Goal: Use online tool/utility: Utilize a website feature to perform a specific function

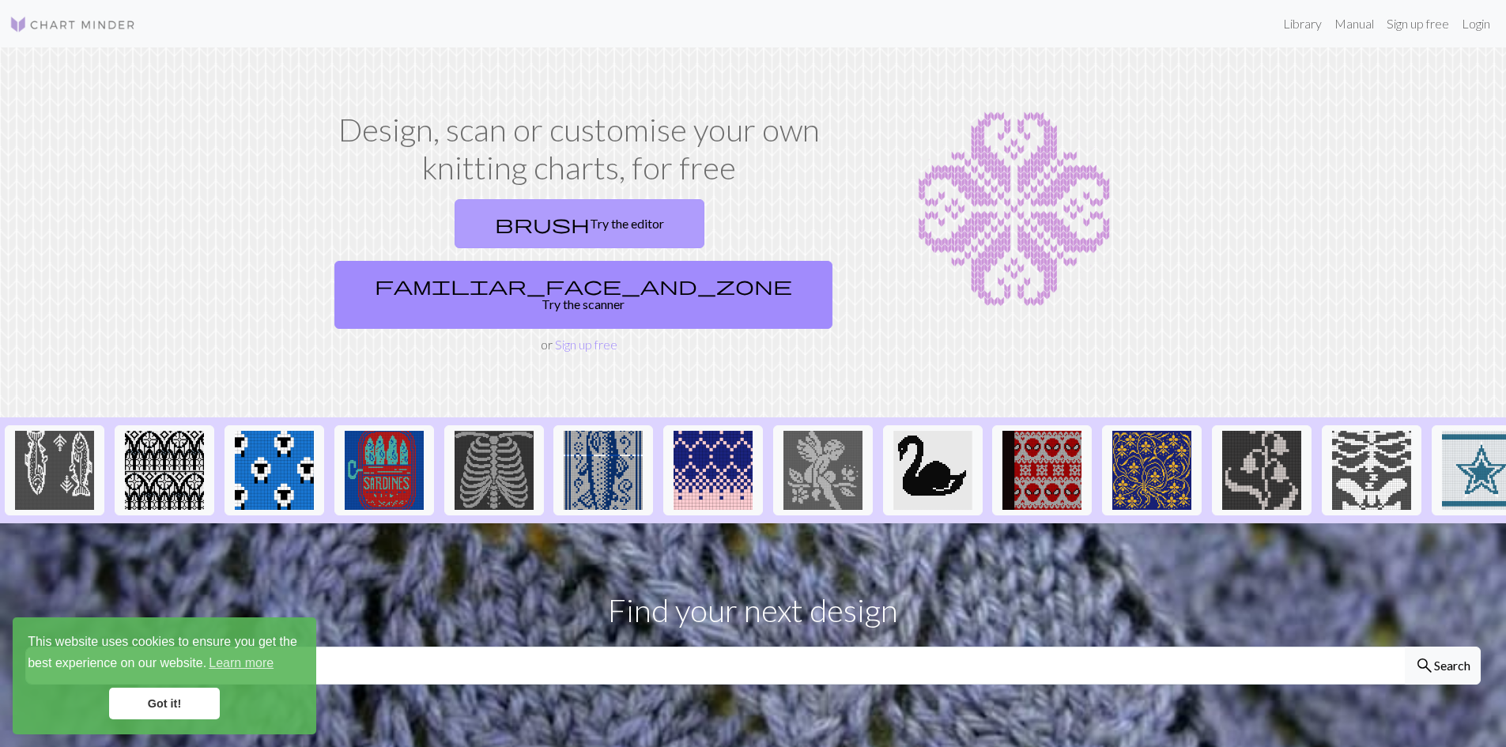
click at [484, 240] on link "brush Try the editor" at bounding box center [580, 223] width 250 height 49
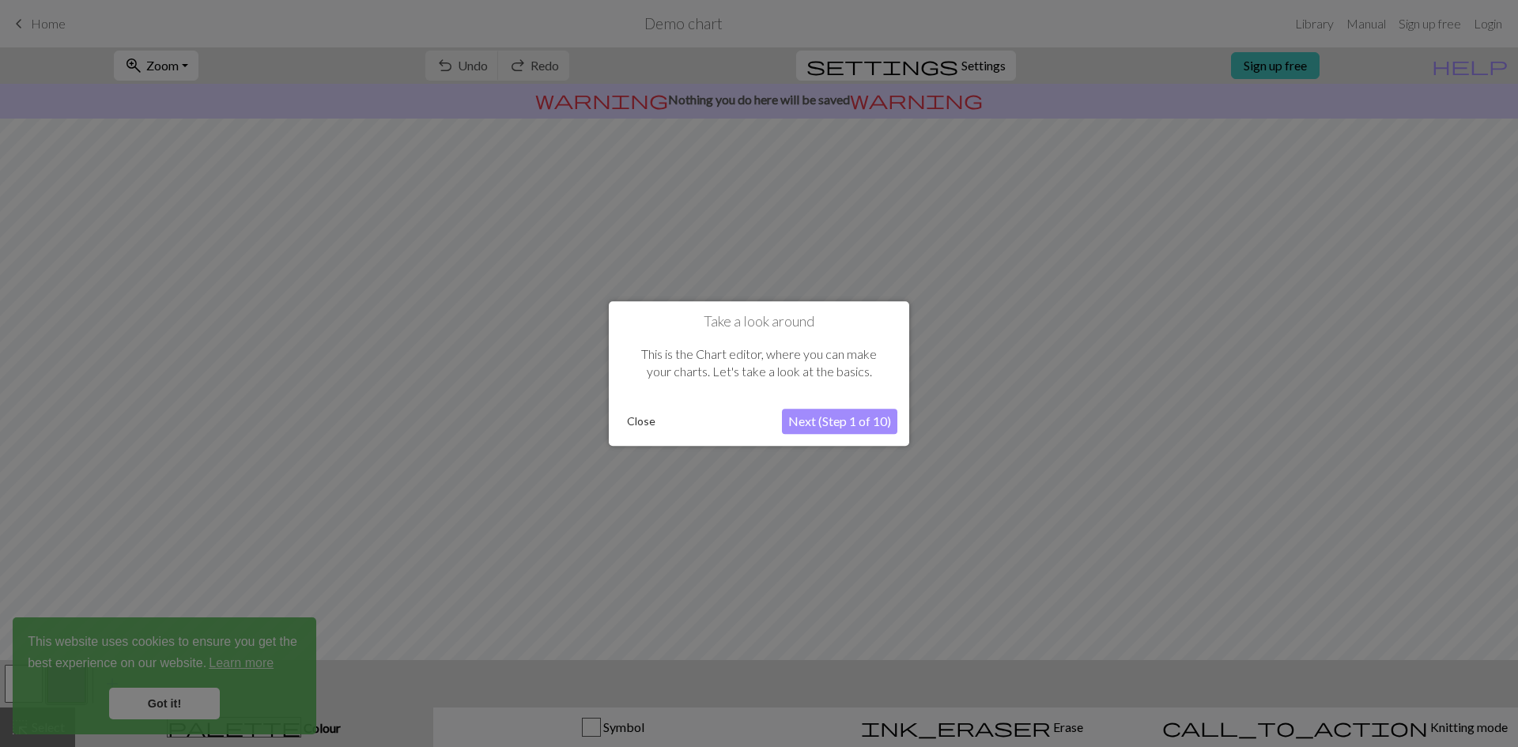
click at [832, 423] on button "Next (Step 1 of 10)" at bounding box center [839, 421] width 115 height 25
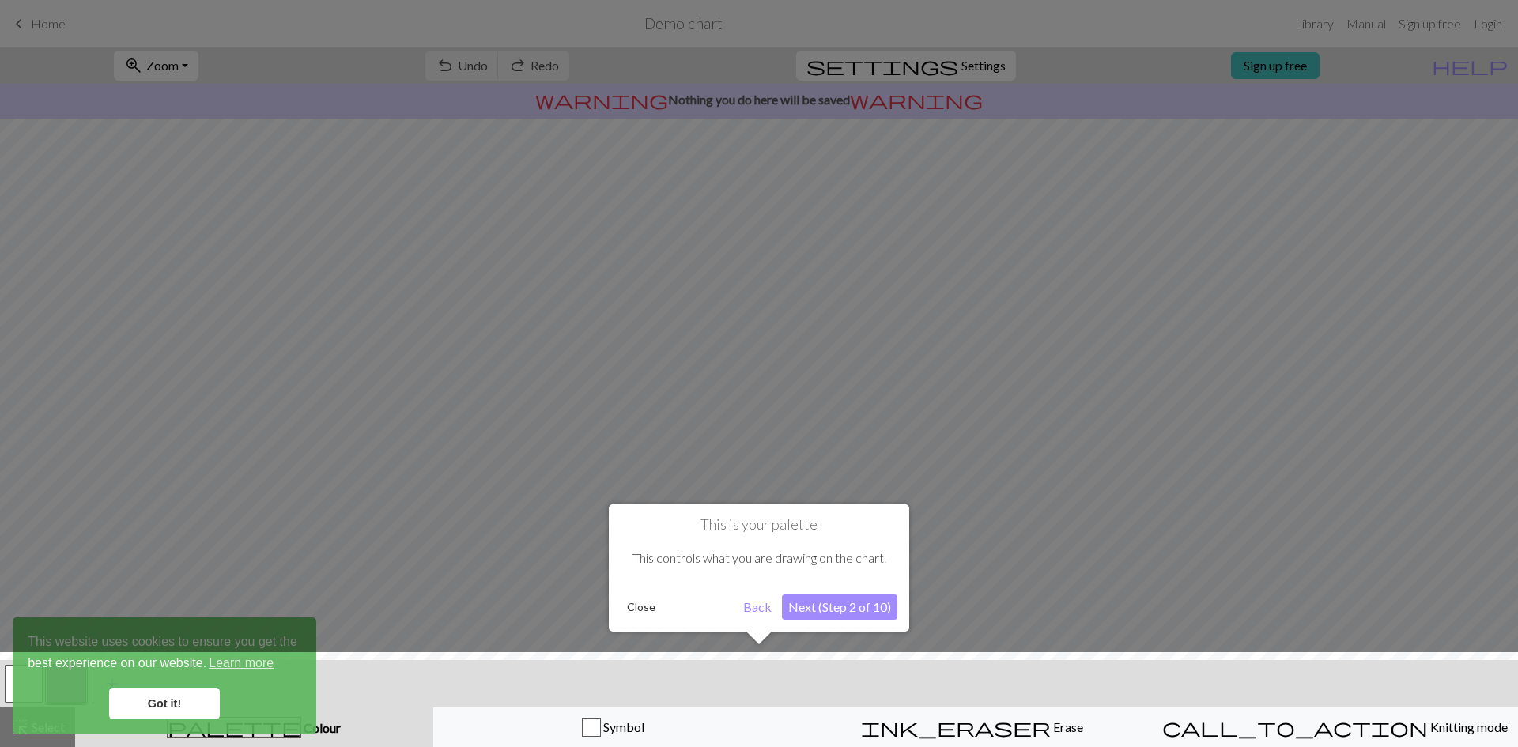
click at [136, 685] on div at bounding box center [759, 703] width 1534 height 103
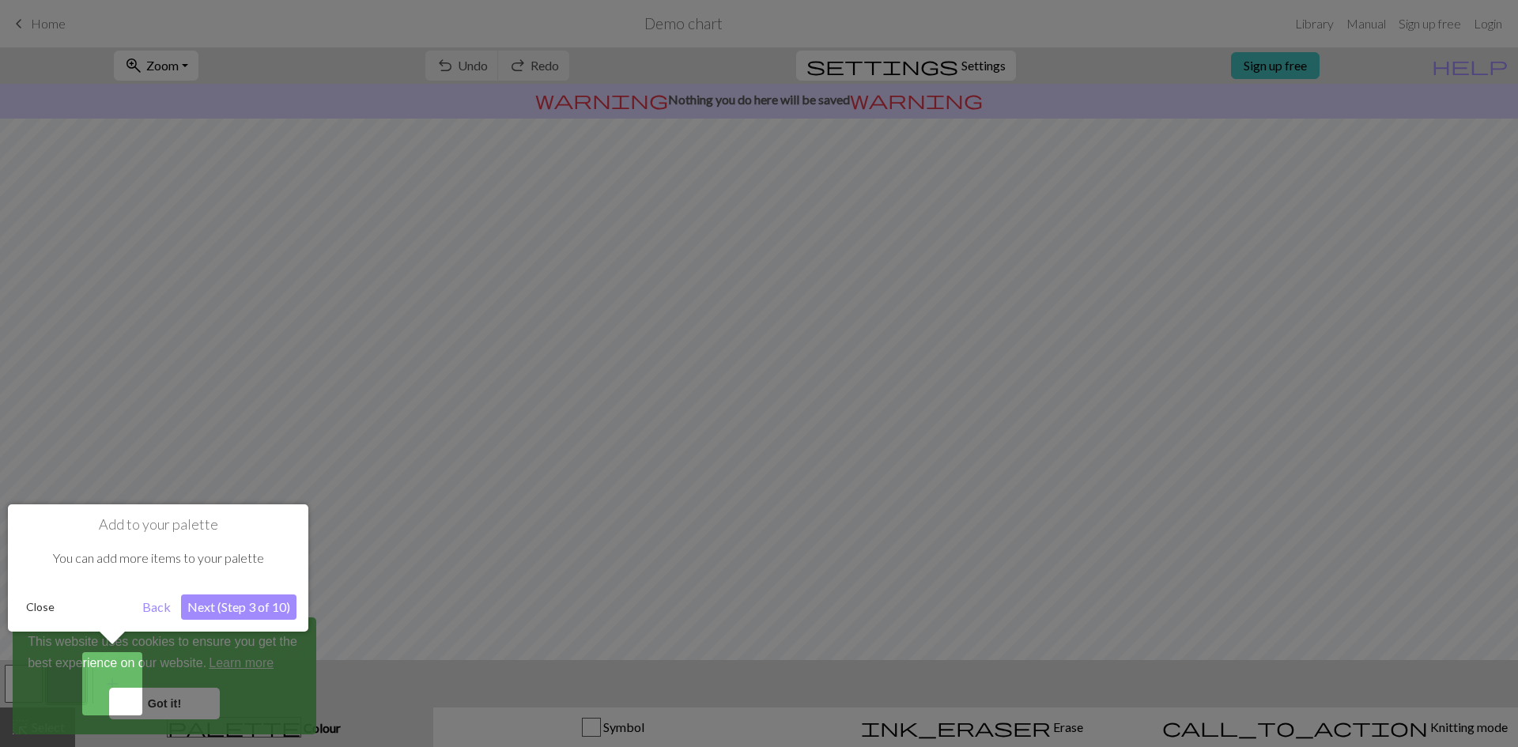
click at [249, 611] on button "Next (Step 3 of 10)" at bounding box center [238, 607] width 115 height 25
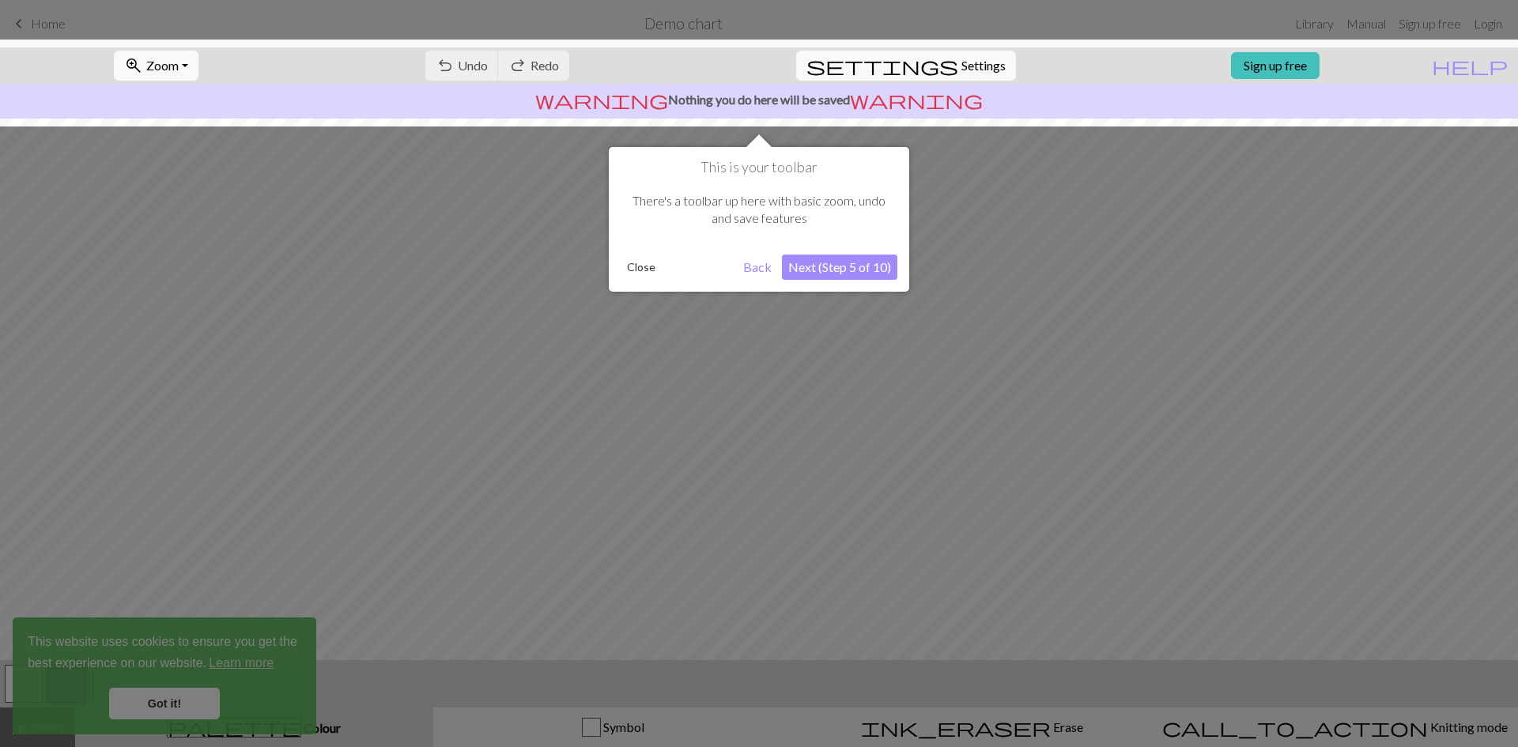
click at [375, 378] on div at bounding box center [759, 373] width 1518 height 747
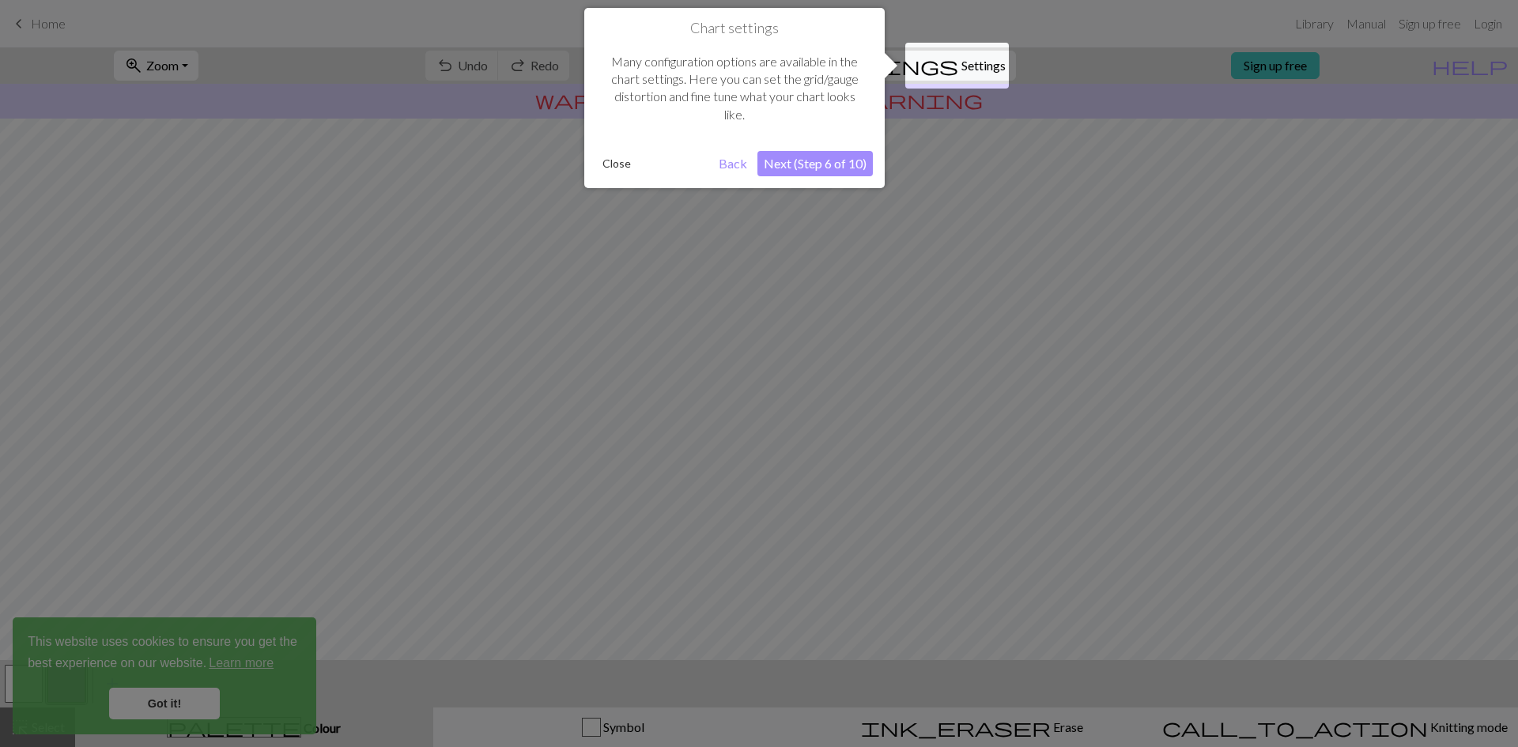
click at [357, 397] on div at bounding box center [759, 373] width 1518 height 747
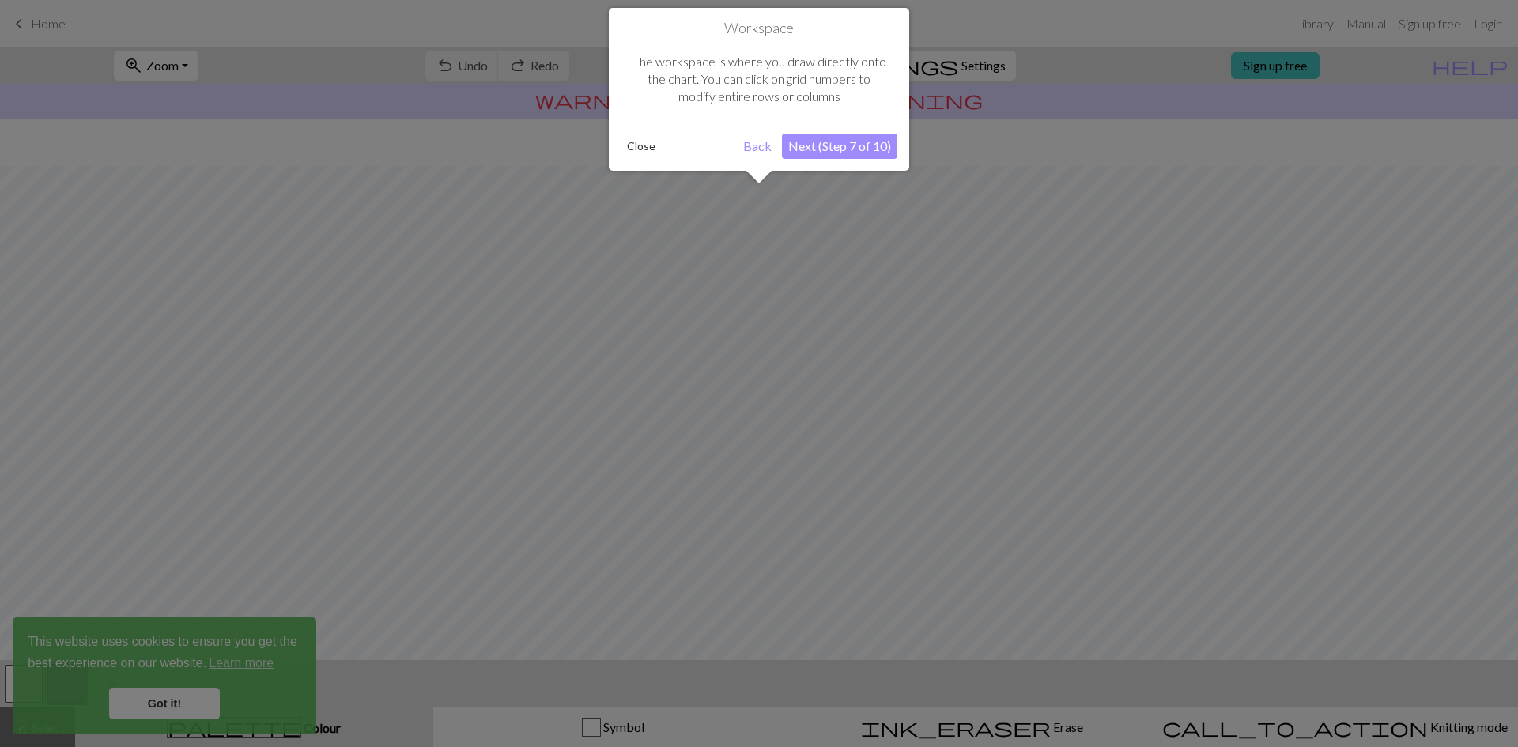
scroll to position [47, 0]
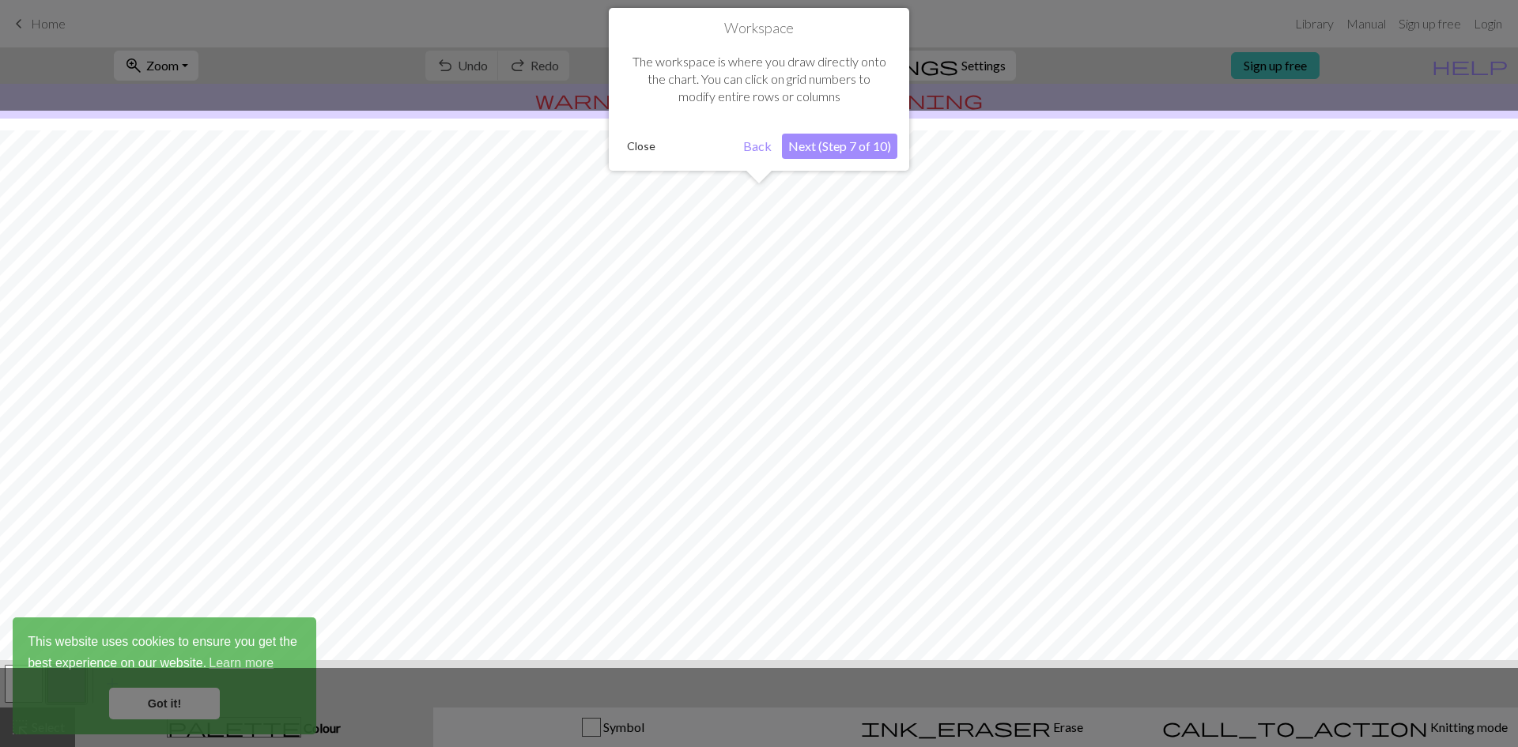
click at [354, 359] on div at bounding box center [759, 389] width 1534 height 557
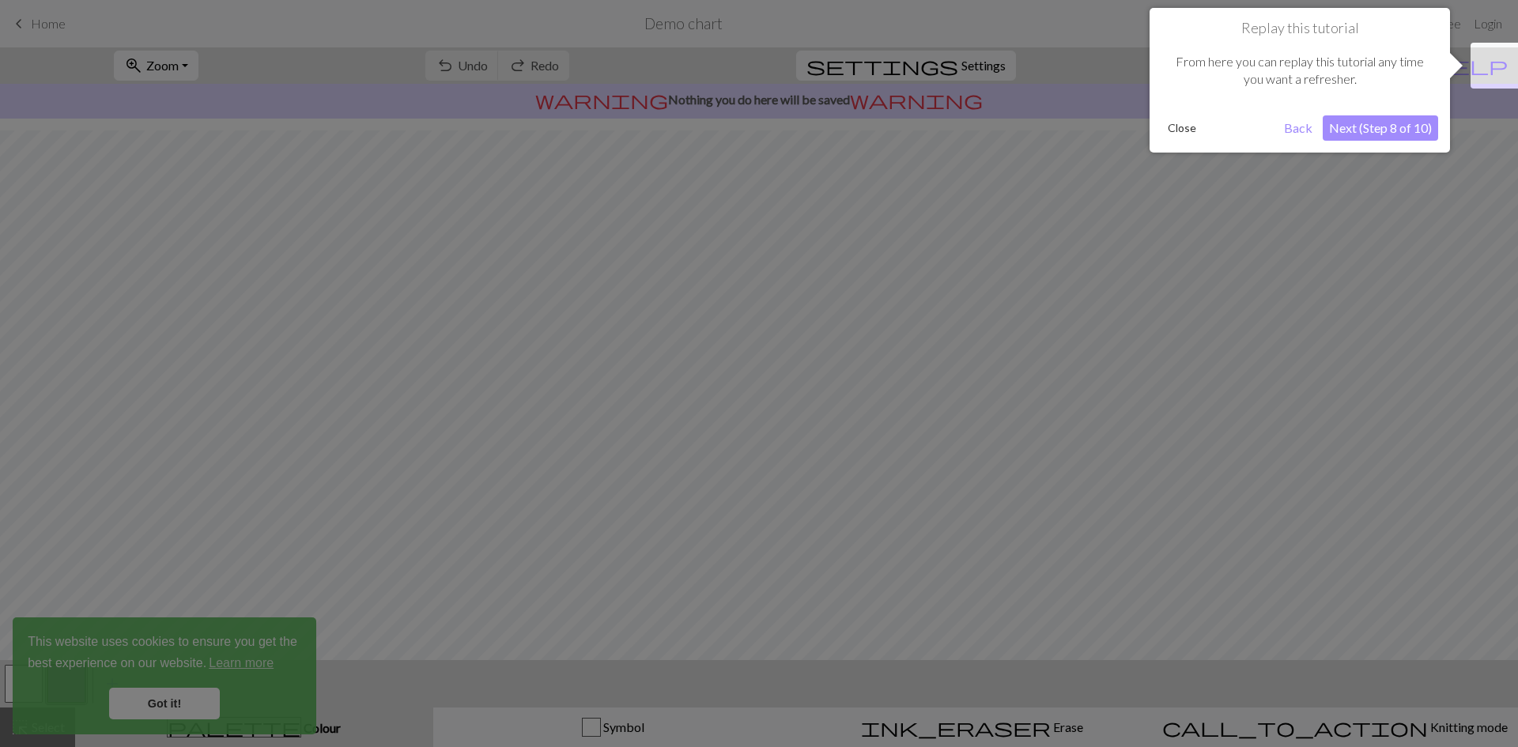
click at [354, 359] on div at bounding box center [759, 373] width 1518 height 747
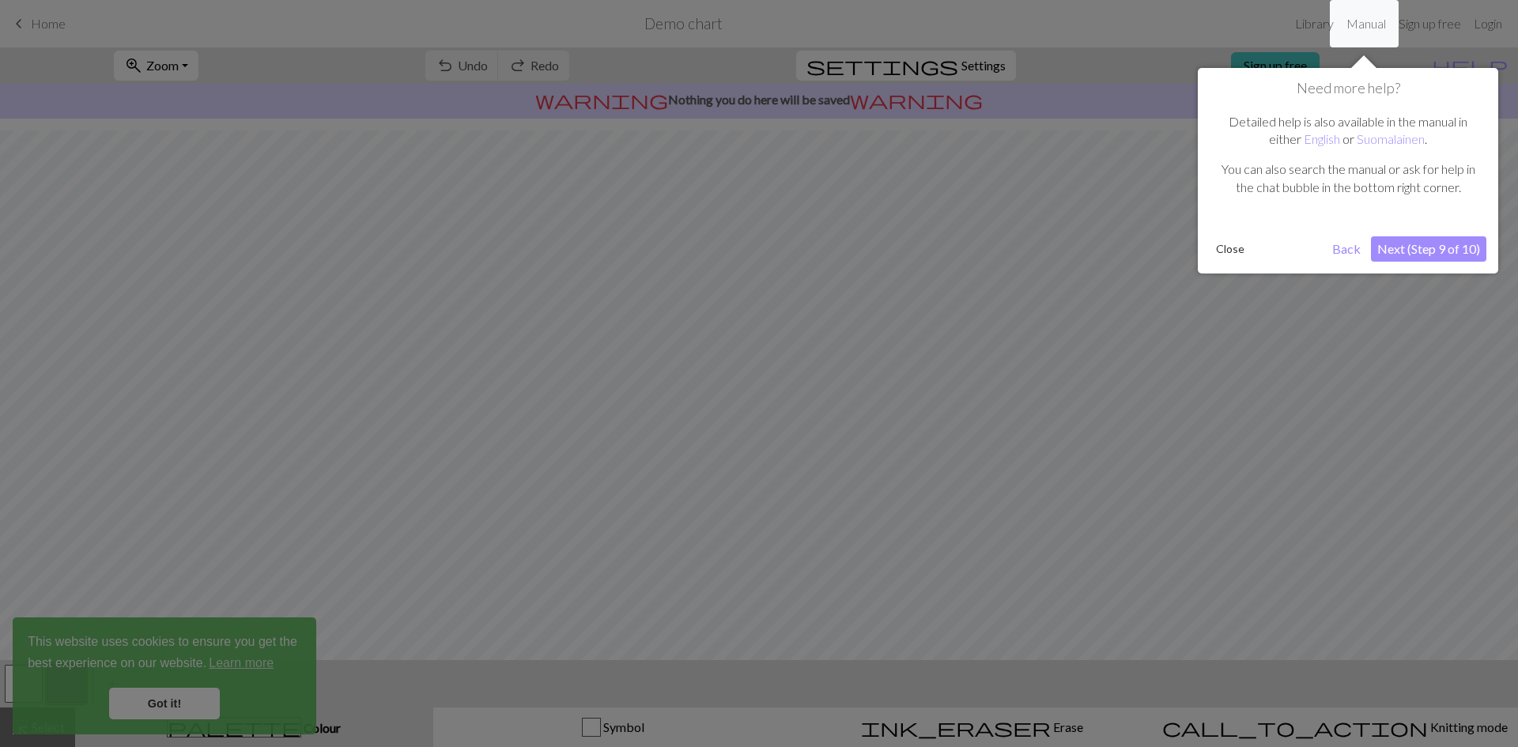
click at [1397, 251] on button "Next (Step 9 of 10)" at bounding box center [1428, 248] width 115 height 25
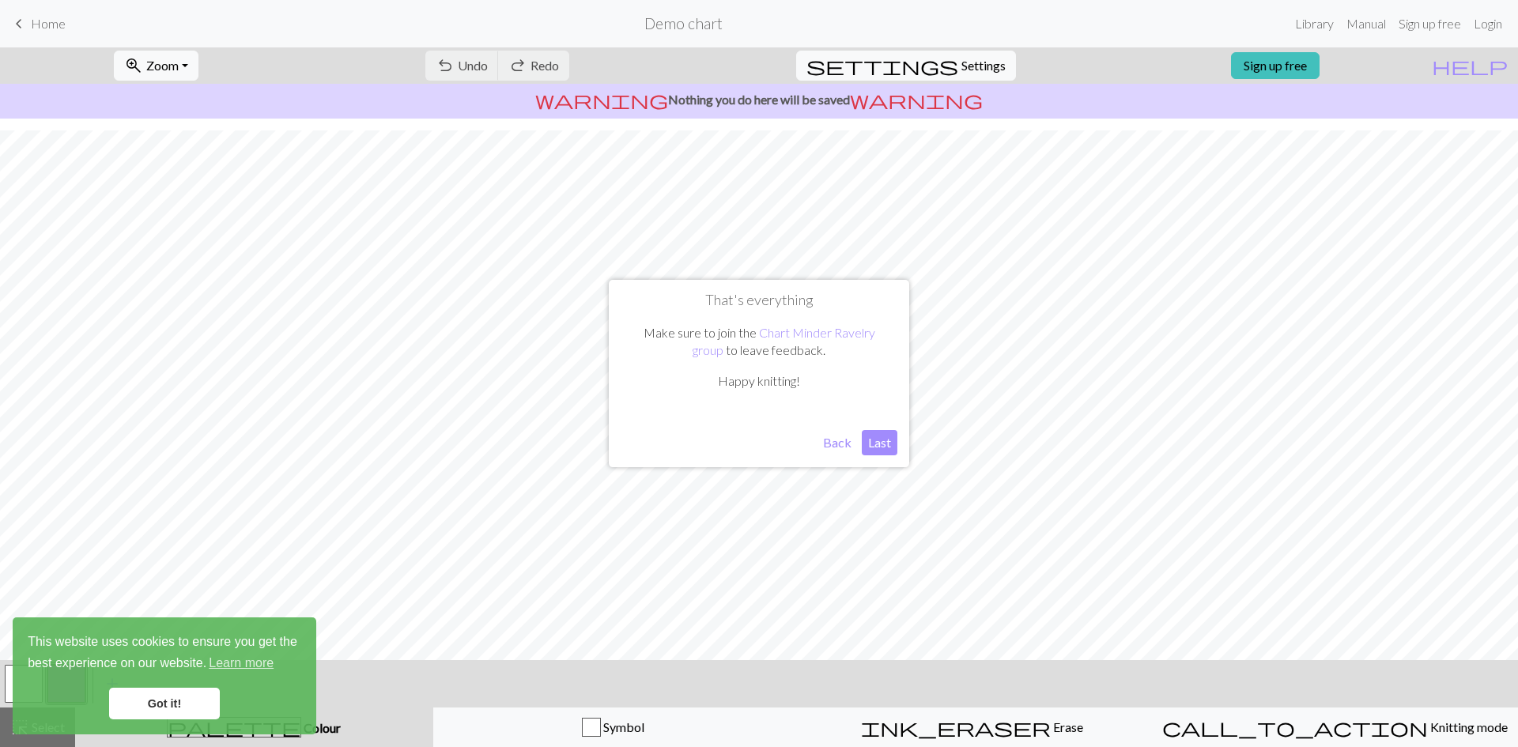
click at [869, 444] on button "Last" at bounding box center [880, 442] width 36 height 25
click at [488, 62] on span "Undo" at bounding box center [473, 65] width 30 height 15
click at [176, 695] on link "Got it!" at bounding box center [164, 704] width 111 height 32
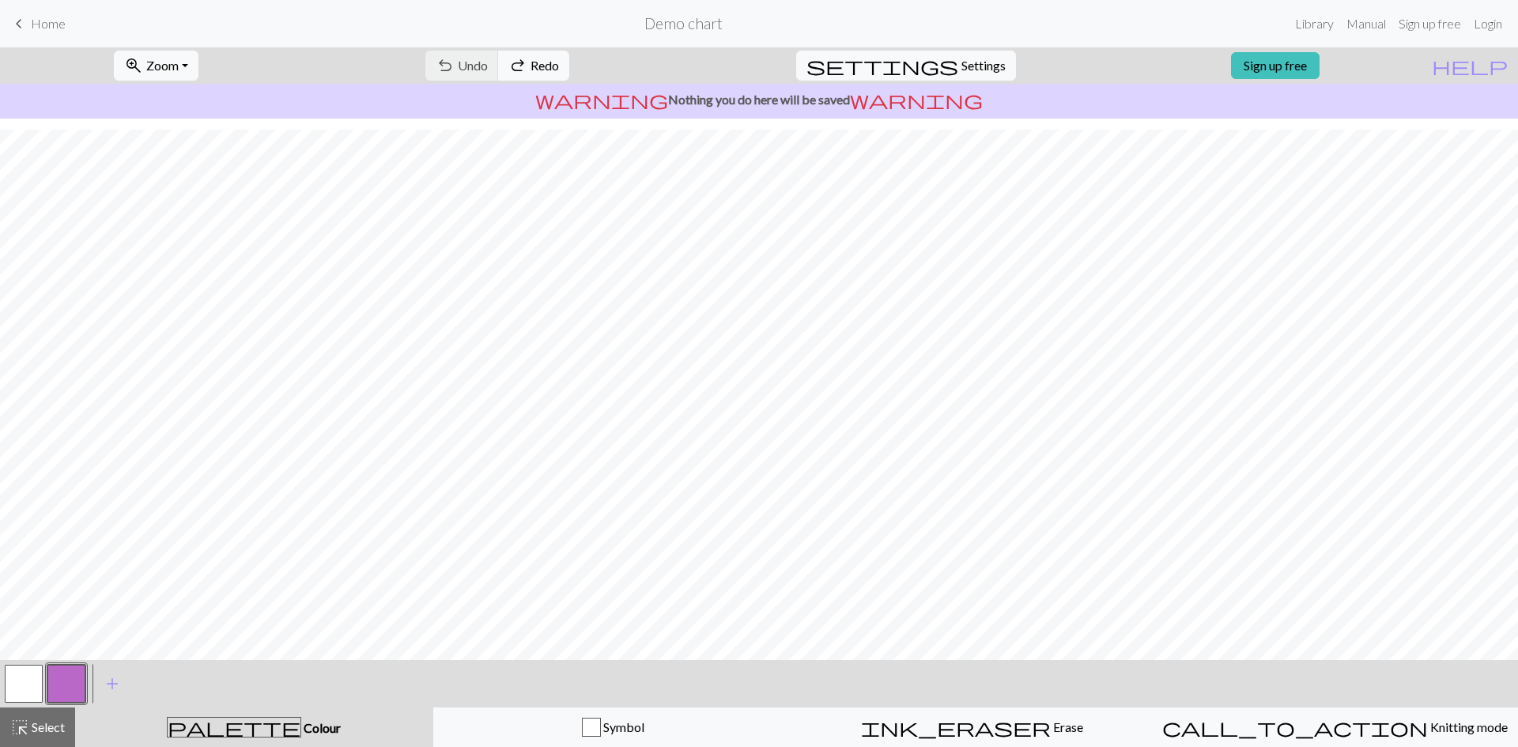
scroll to position [0, 0]
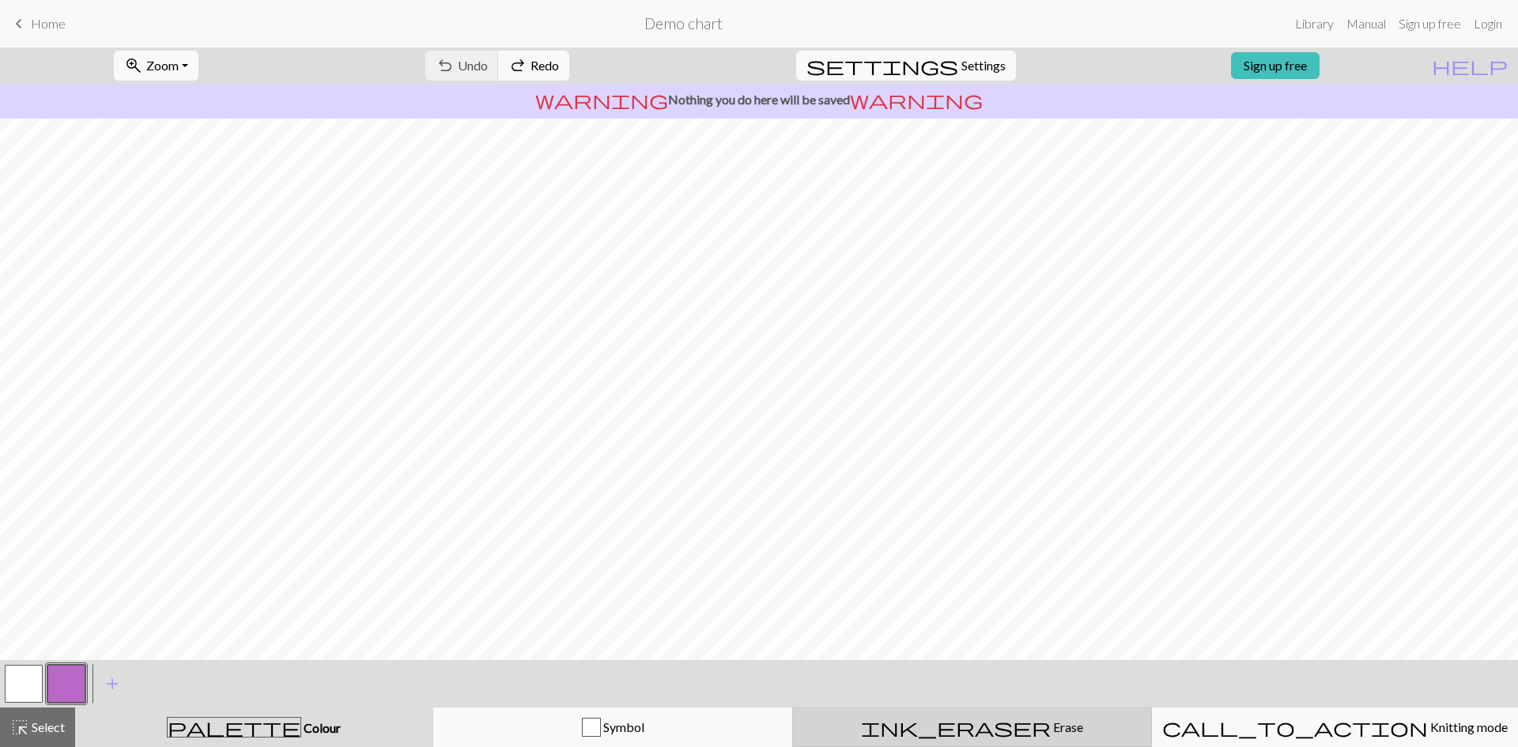
click at [1051, 730] on span "Erase" at bounding box center [1067, 726] width 32 height 15
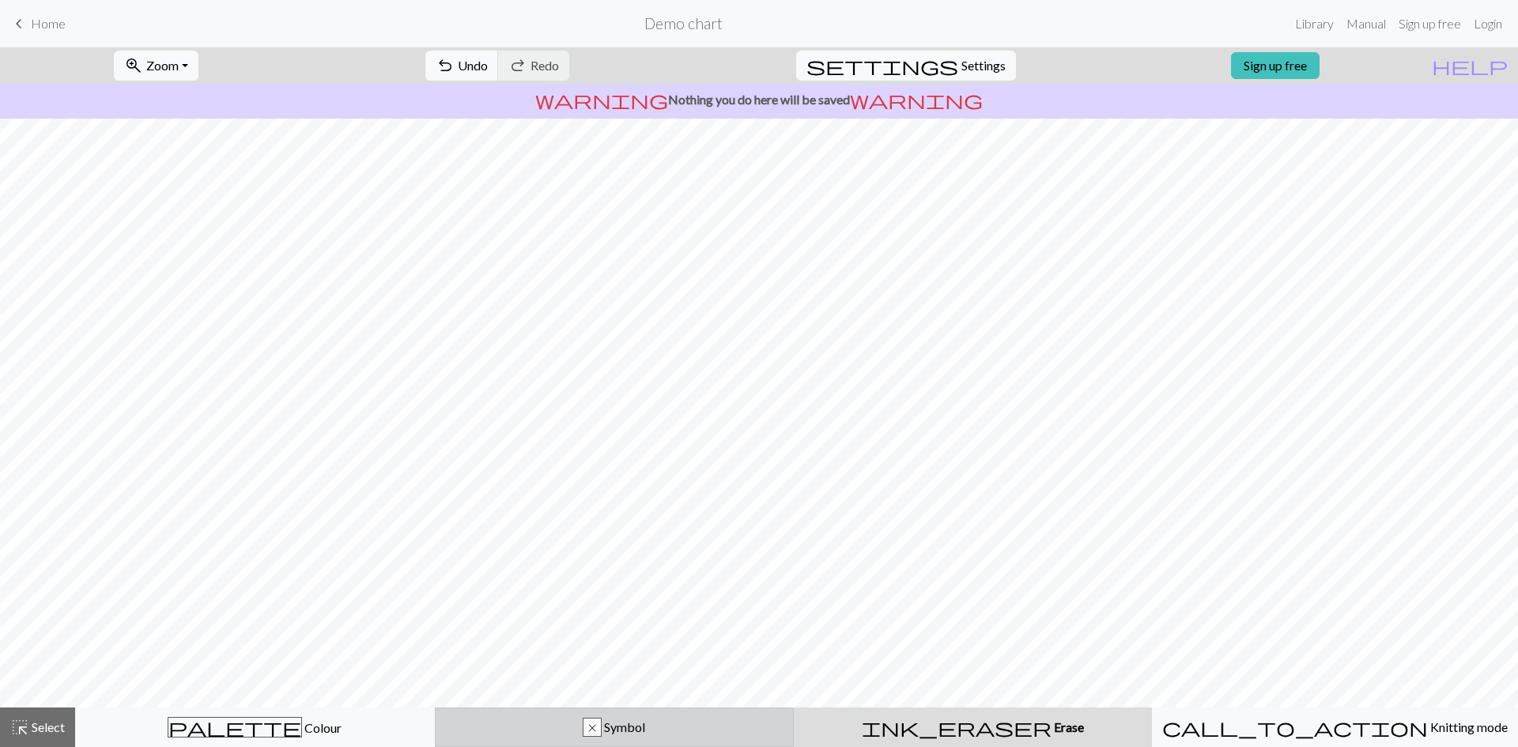
click at [676, 720] on div "x Symbol" at bounding box center [614, 727] width 339 height 19
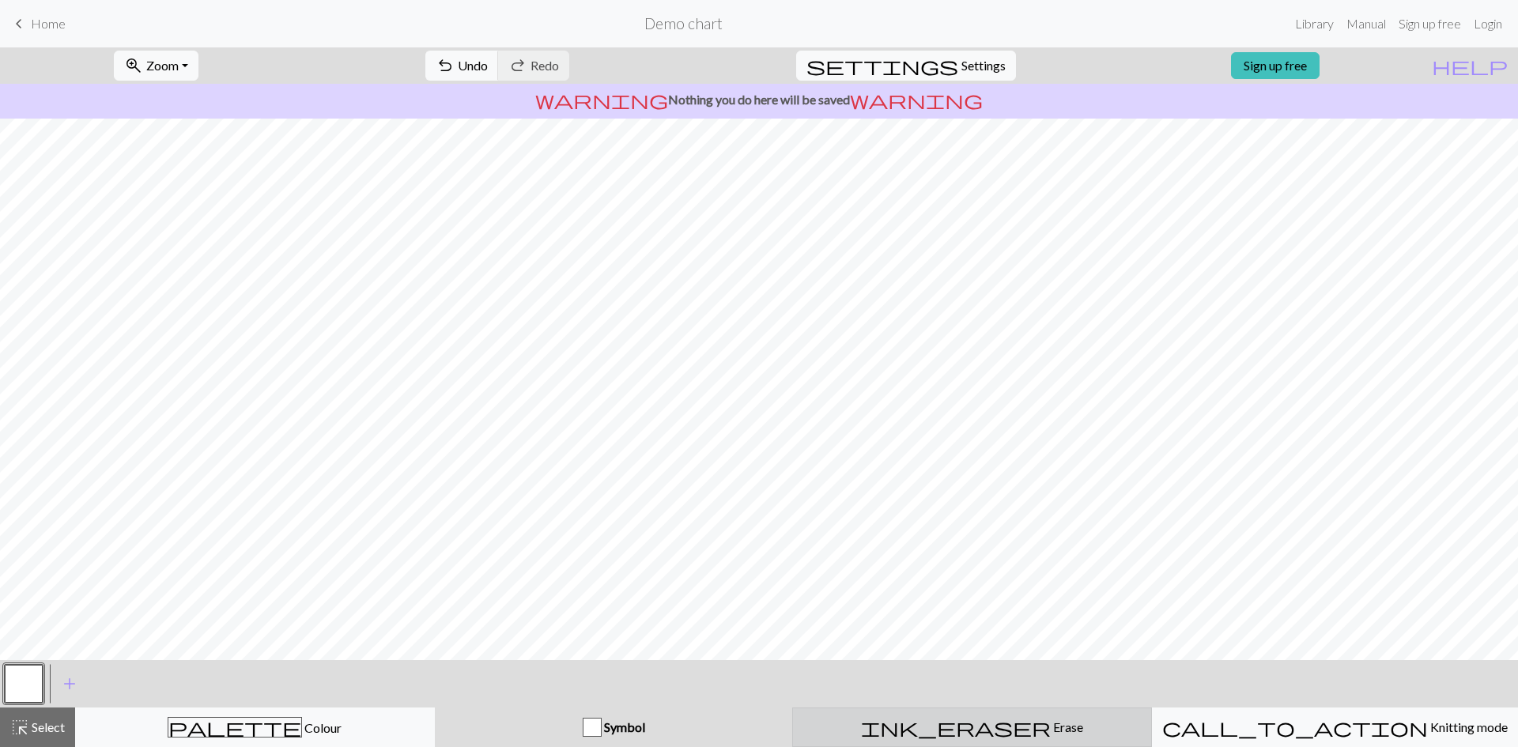
click at [961, 728] on span "ink_eraser" at bounding box center [956, 727] width 190 height 22
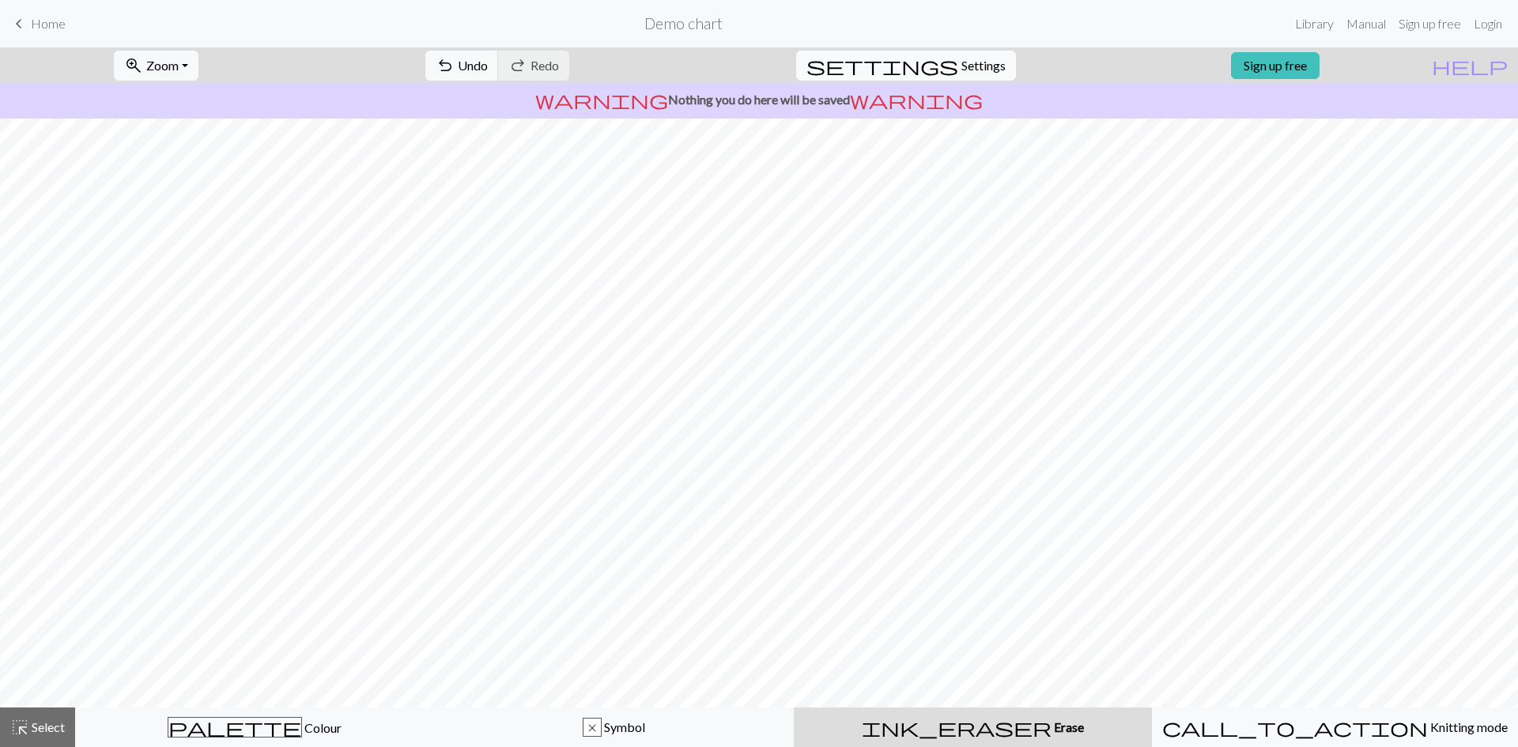
click at [978, 62] on span "Settings" at bounding box center [983, 65] width 44 height 19
select select "aran"
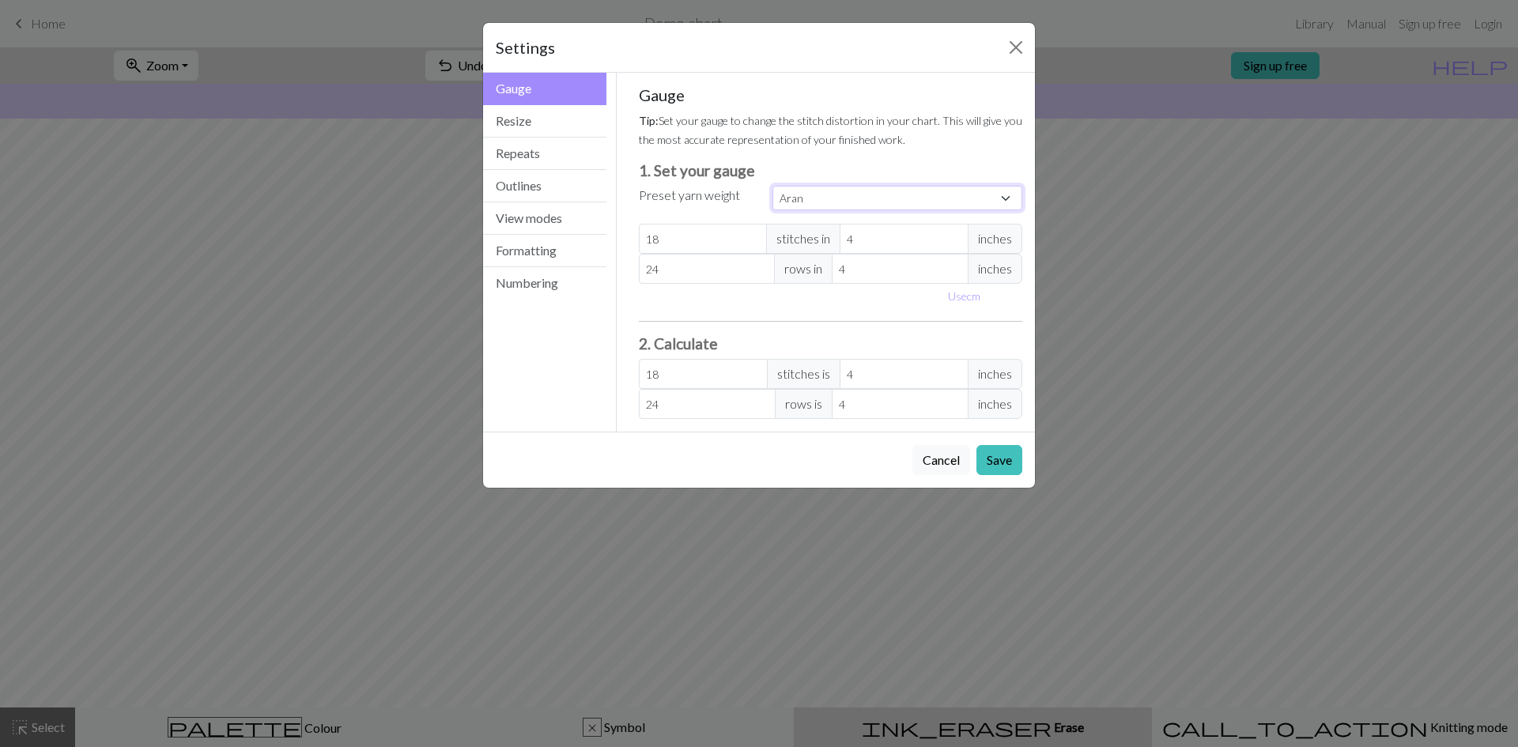
click at [797, 199] on select "Custom Square Lace Light Fingering Fingering Sport Double knit Worsted Aran Bul…" at bounding box center [897, 198] width 250 height 25
click at [795, 201] on select "Custom Square Lace Light Fingering Fingering Sport Double knit Worsted Aran Bul…" at bounding box center [897, 198] width 250 height 25
click at [545, 113] on button "Resize" at bounding box center [544, 121] width 123 height 32
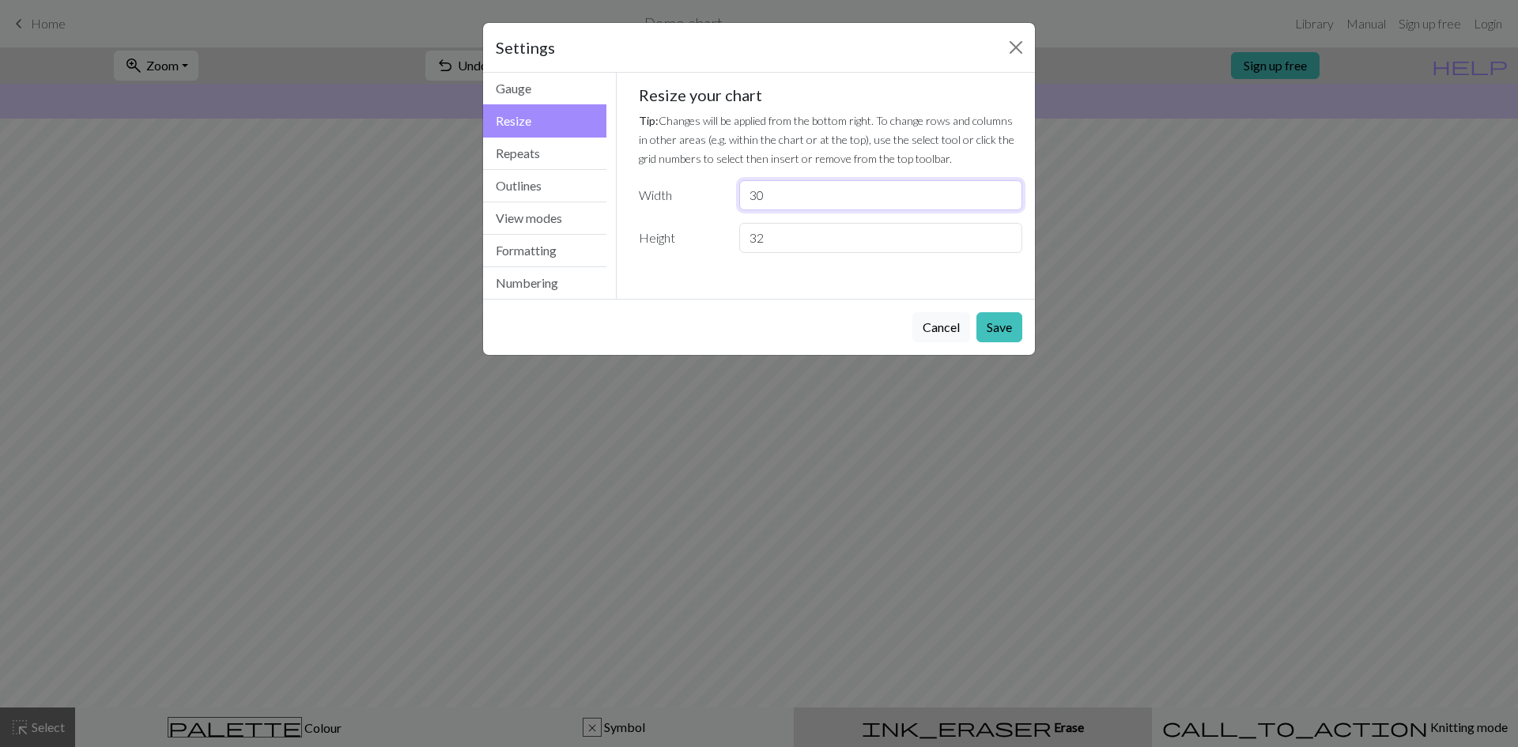
drag, startPoint x: 840, startPoint y: 192, endPoint x: 678, endPoint y: 198, distance: 162.2
click at [687, 198] on div "Width 30" at bounding box center [830, 195] width 403 height 30
drag, startPoint x: 787, startPoint y: 198, endPoint x: 758, endPoint y: 197, distance: 28.5
click at [758, 197] on input "41100" at bounding box center [880, 195] width 283 height 30
type input "40"
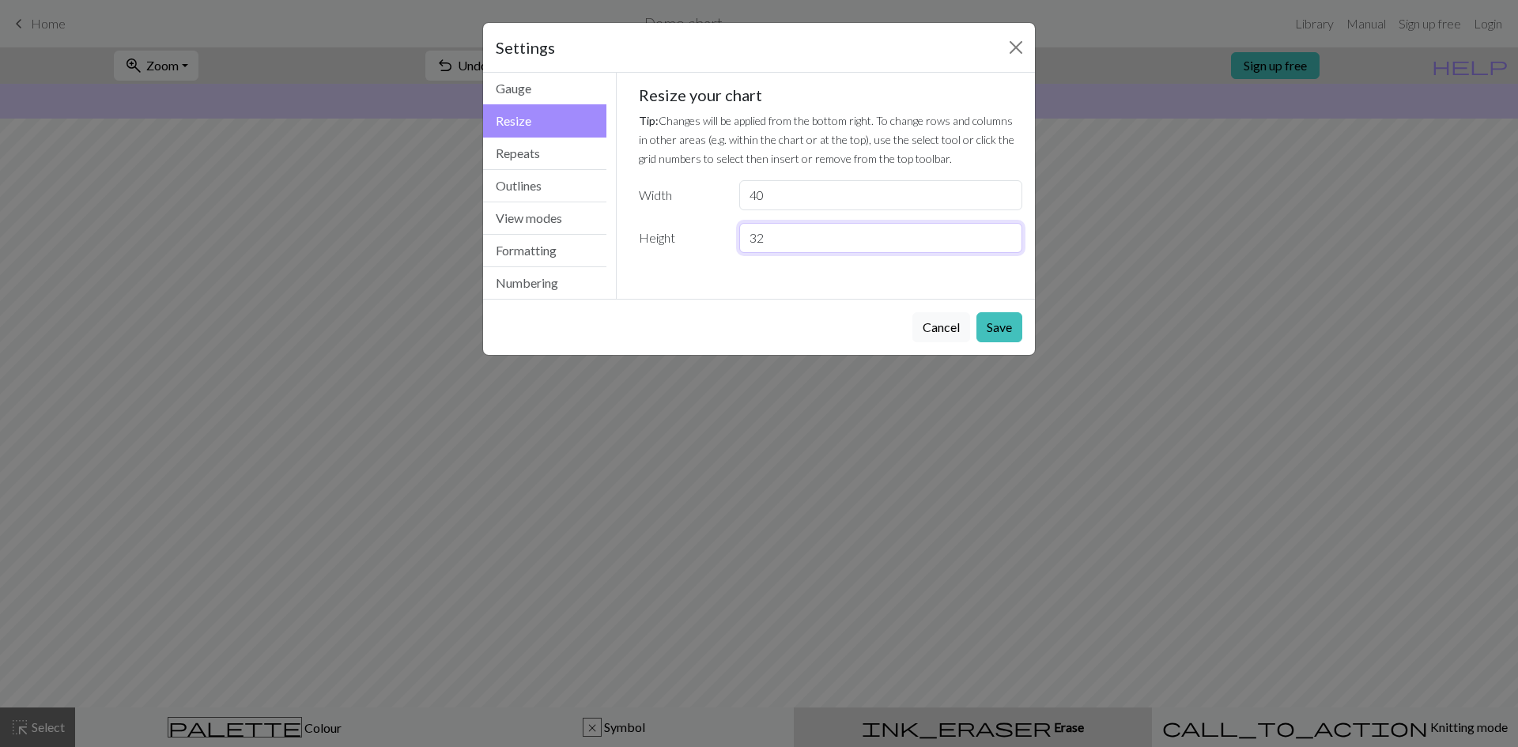
drag, startPoint x: 858, startPoint y: 240, endPoint x: 248, endPoint y: 243, distance: 609.5
click at [278, 243] on div "Settings Resize Gauge Resize Repeats Outlines View modes Formatting Numbering G…" at bounding box center [759, 373] width 1518 height 747
type input "60"
click at [995, 324] on button "Save" at bounding box center [999, 327] width 46 height 30
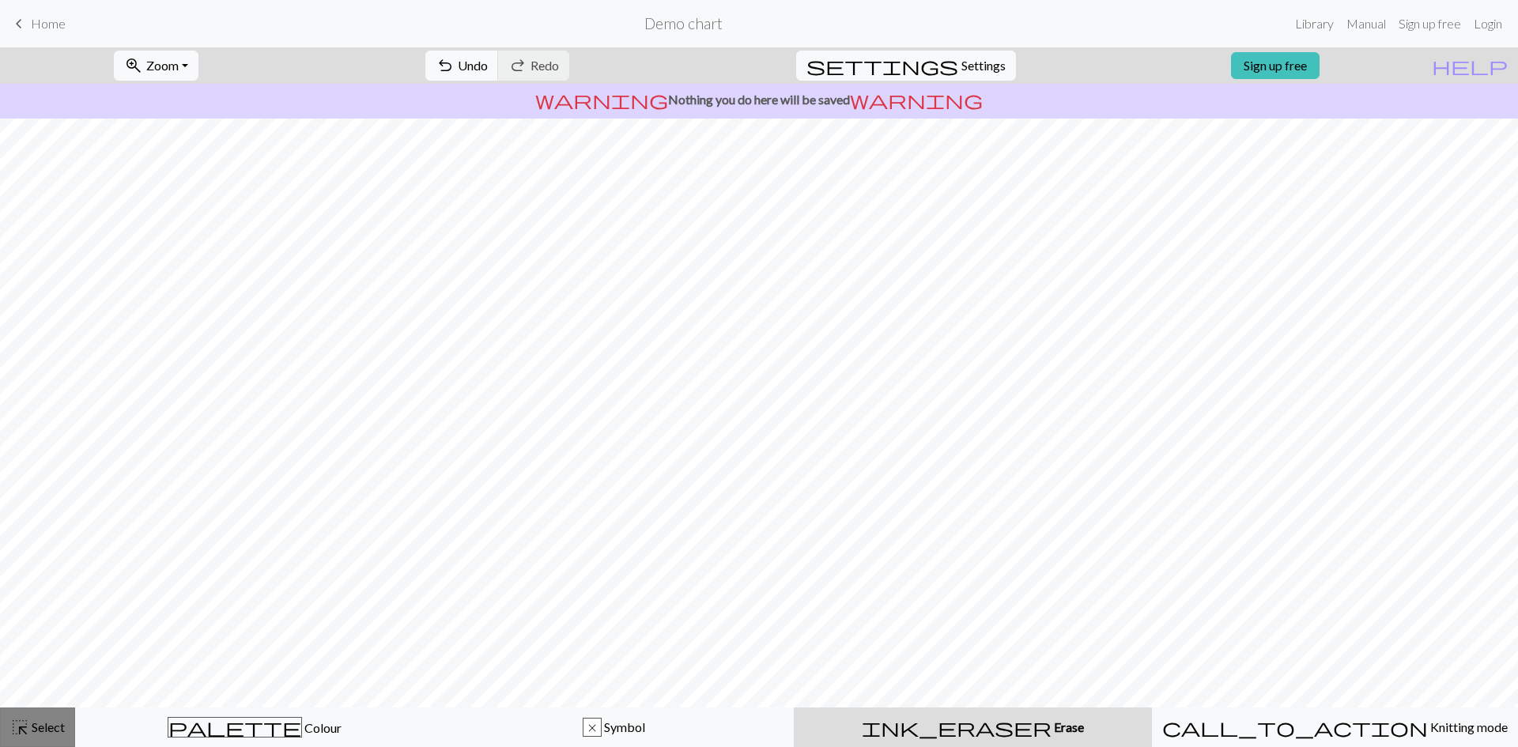
click at [32, 718] on div "highlight_alt Select Select" at bounding box center [37, 727] width 55 height 19
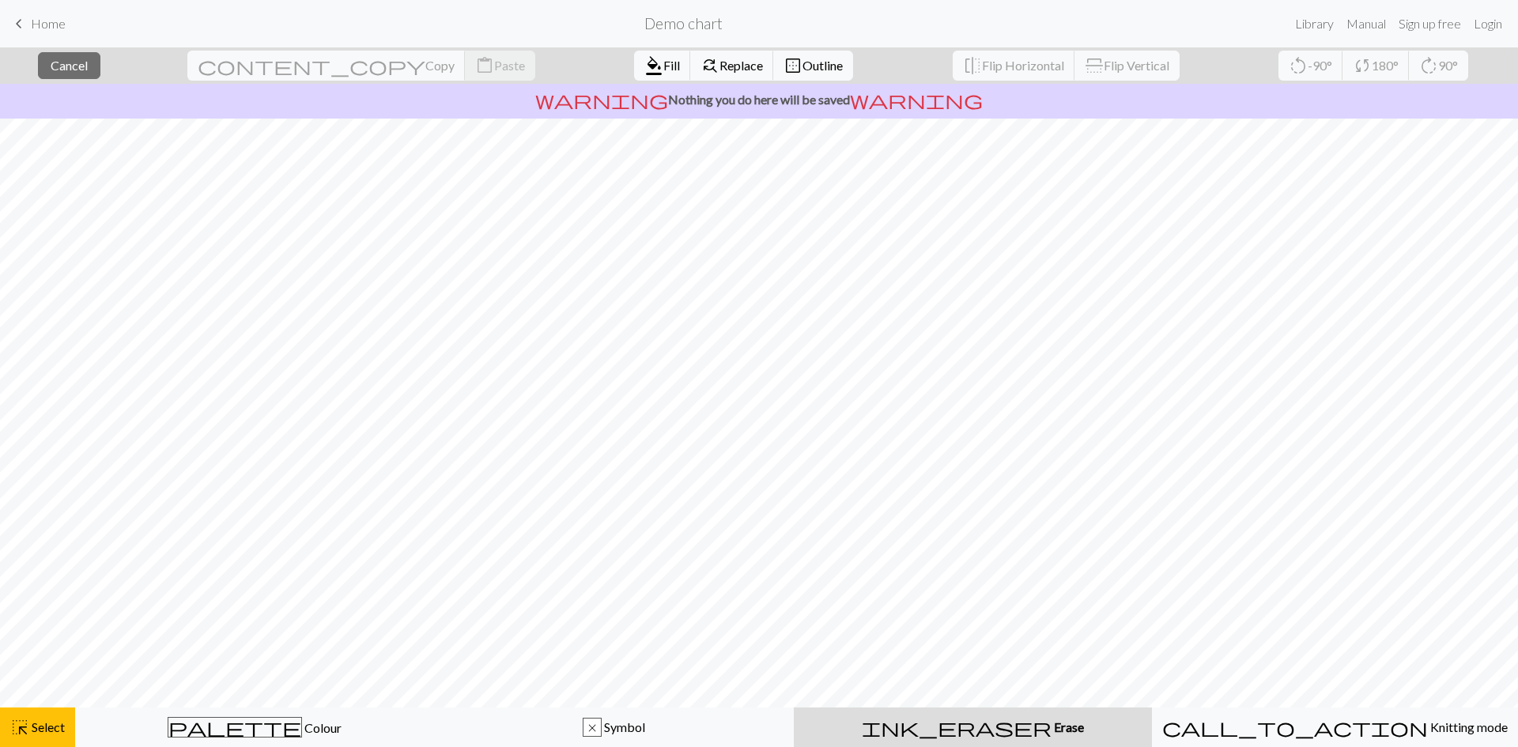
click at [928, 734] on div "ink_eraser Erase Erase" at bounding box center [972, 727] width 339 height 19
click at [663, 68] on span "Fill" at bounding box center [671, 65] width 17 height 15
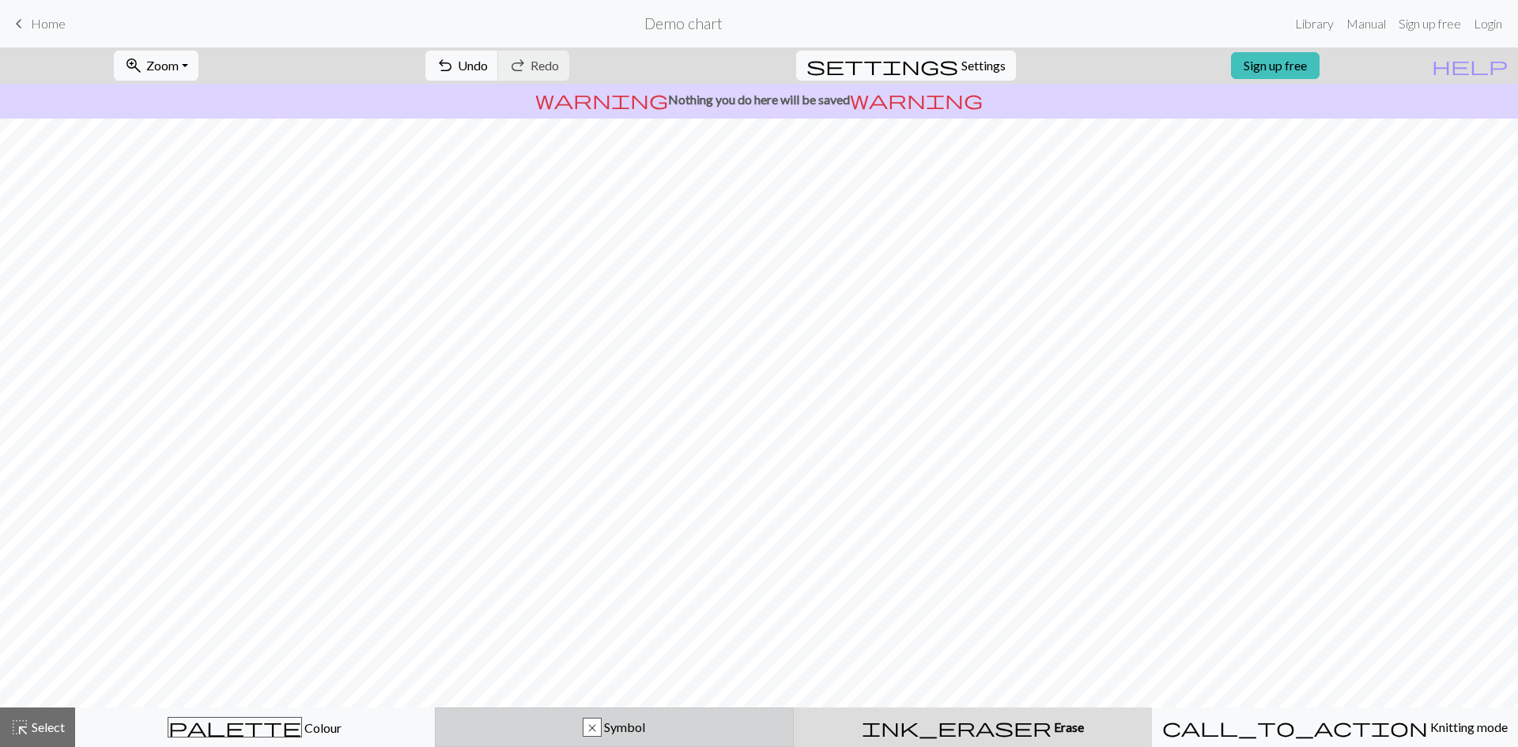
click at [658, 715] on button "x Symbol" at bounding box center [615, 728] width 360 height 40
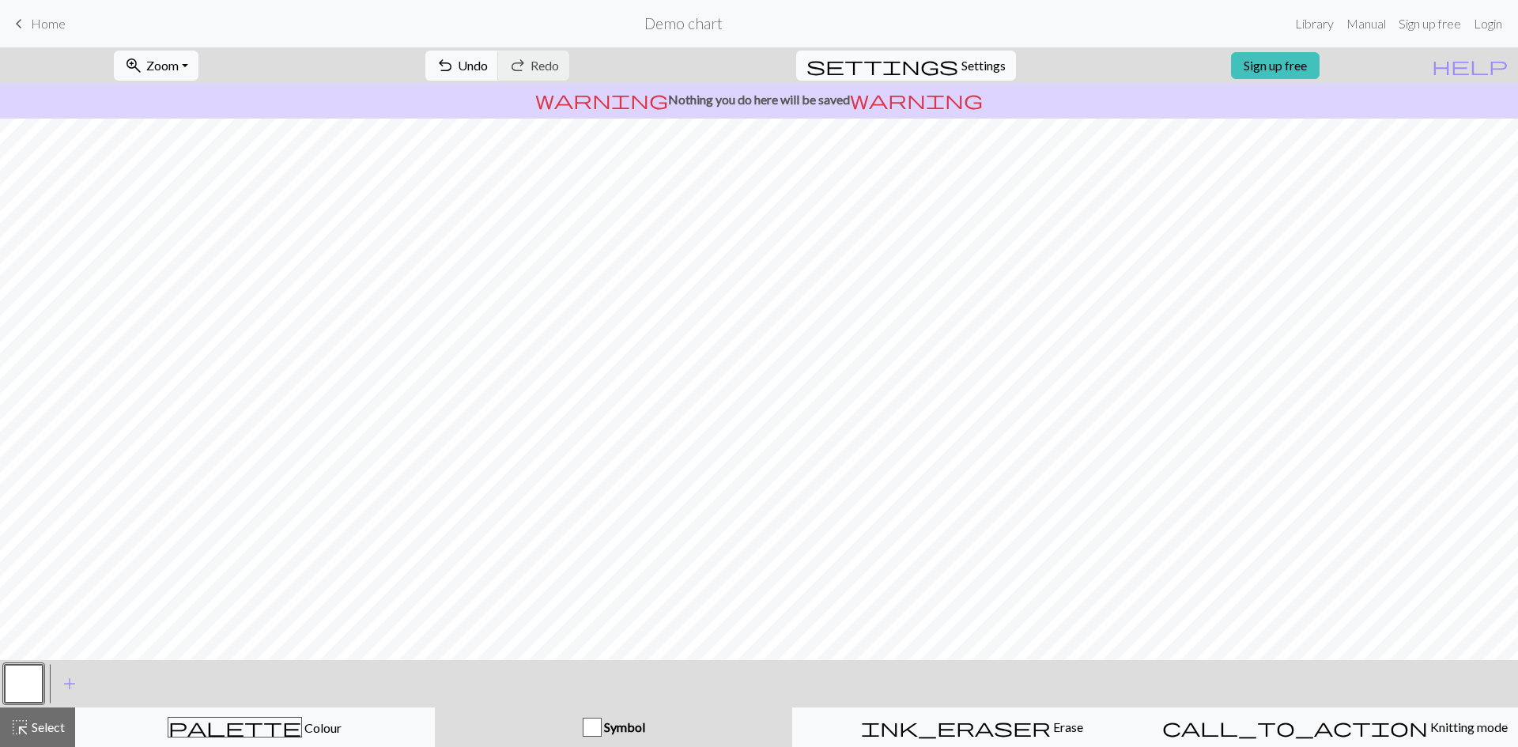
click at [961, 65] on span "Settings" at bounding box center [983, 65] width 44 height 19
select select "aran"
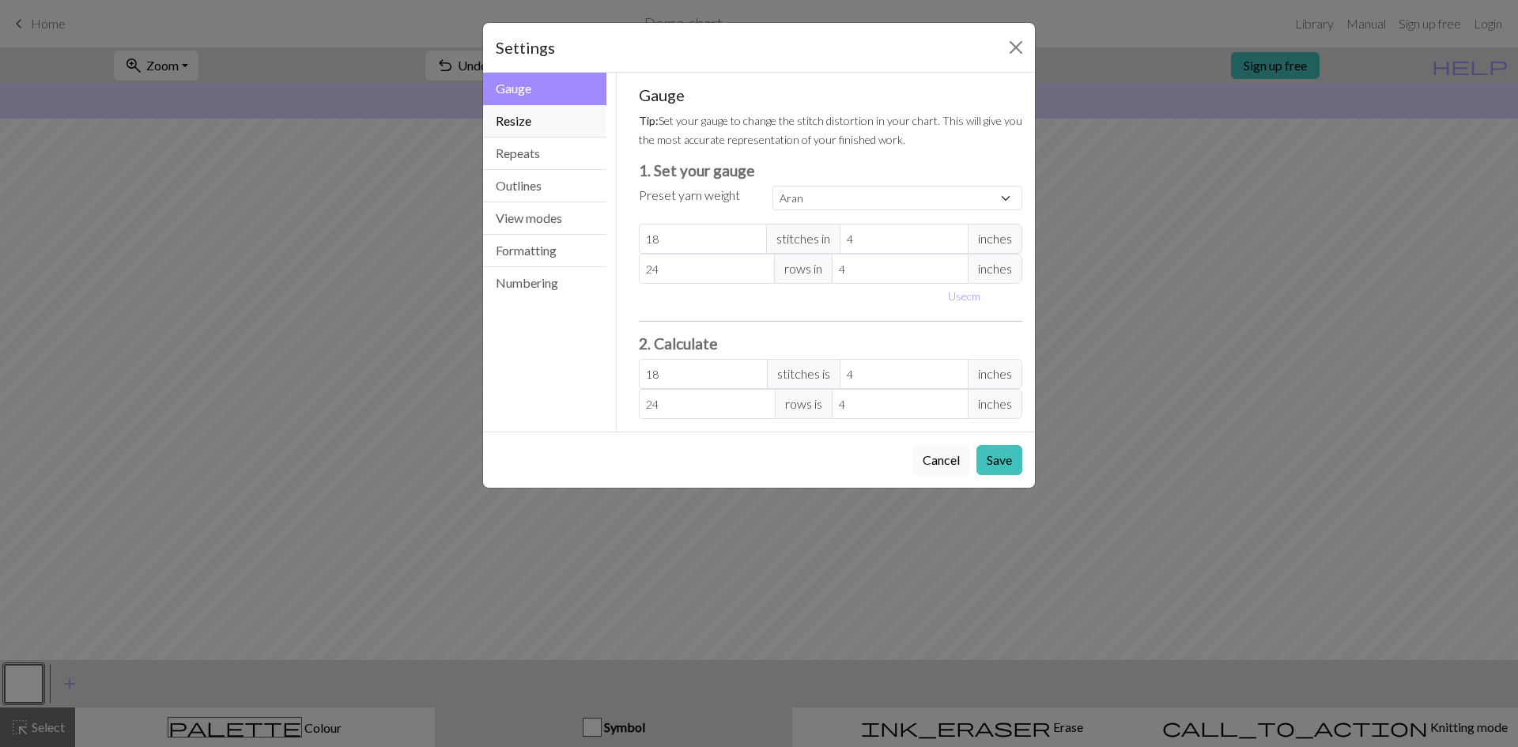
click at [540, 127] on button "Resize" at bounding box center [544, 121] width 123 height 32
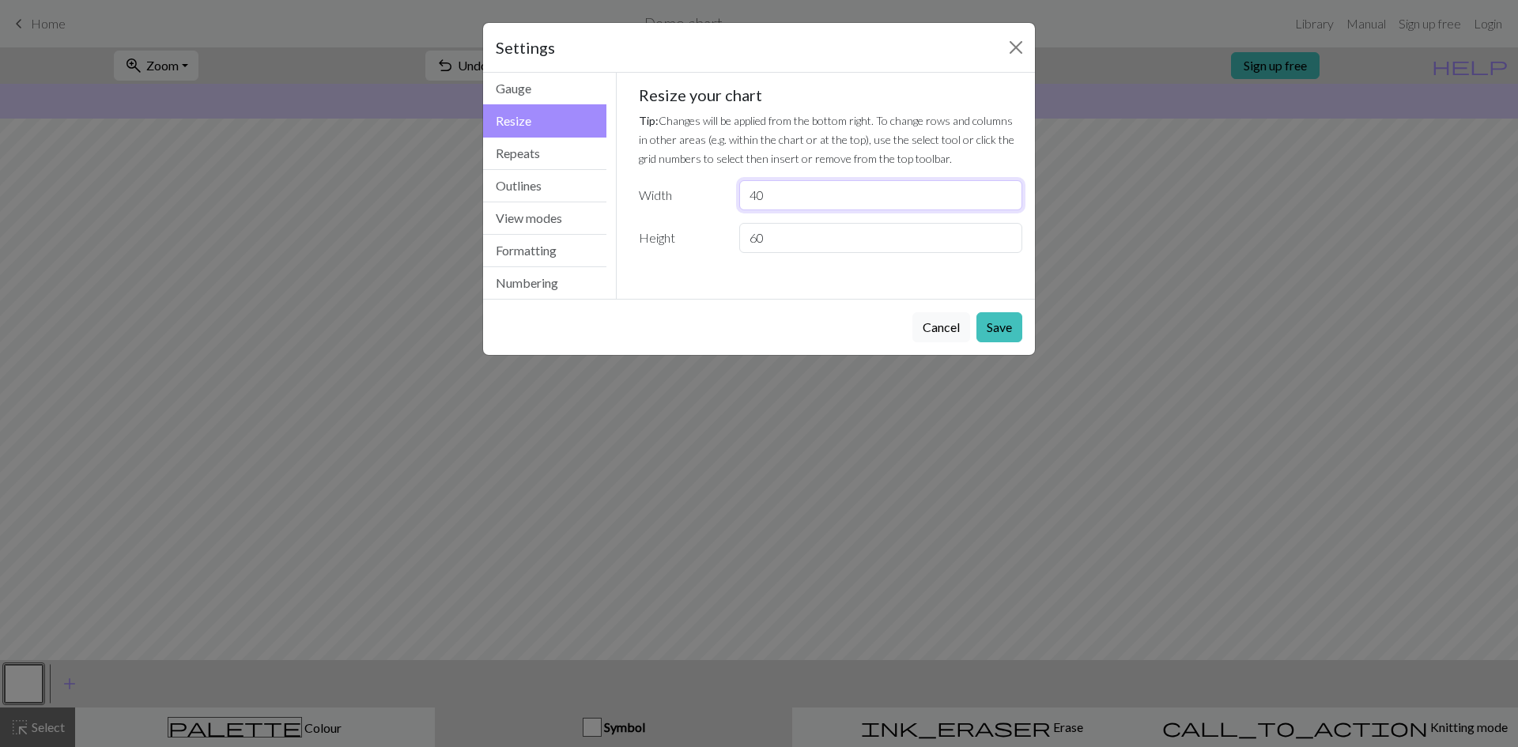
drag, startPoint x: 828, startPoint y: 199, endPoint x: 653, endPoint y: 194, distance: 174.8
click at [653, 194] on div "Width 40" at bounding box center [830, 195] width 403 height 30
drag, startPoint x: 840, startPoint y: 243, endPoint x: 738, endPoint y: 247, distance: 102.1
click at [738, 247] on div "60" at bounding box center [881, 238] width 302 height 30
type input "40"
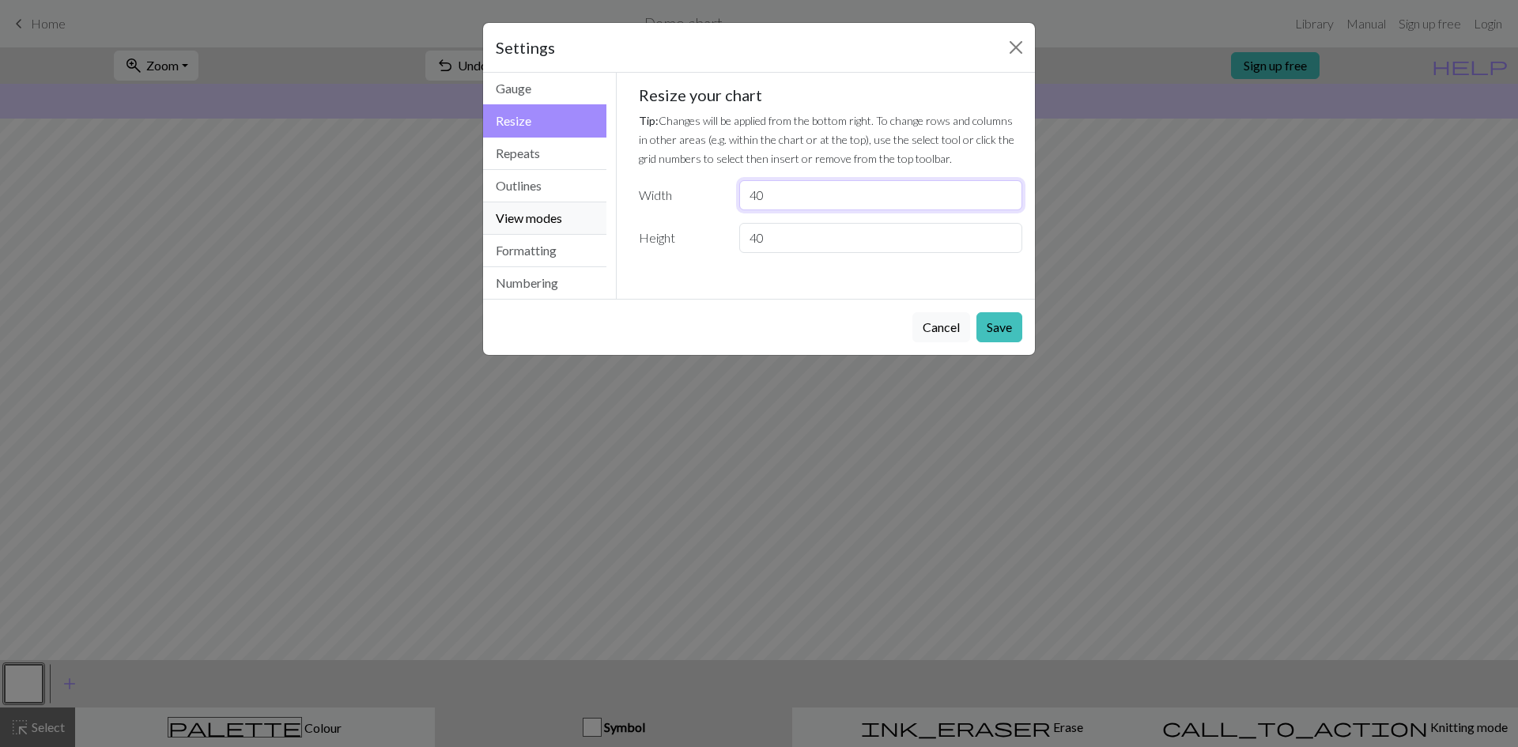
drag, startPoint x: 655, startPoint y: 203, endPoint x: 505, endPoint y: 222, distance: 150.6
click at [522, 213] on div "Resize Gauge Resize Repeats Outlines View modes Formatting Numbering Gauge Resi…" at bounding box center [759, 186] width 571 height 226
type input "60"
click at [1007, 323] on button "Save" at bounding box center [999, 327] width 46 height 30
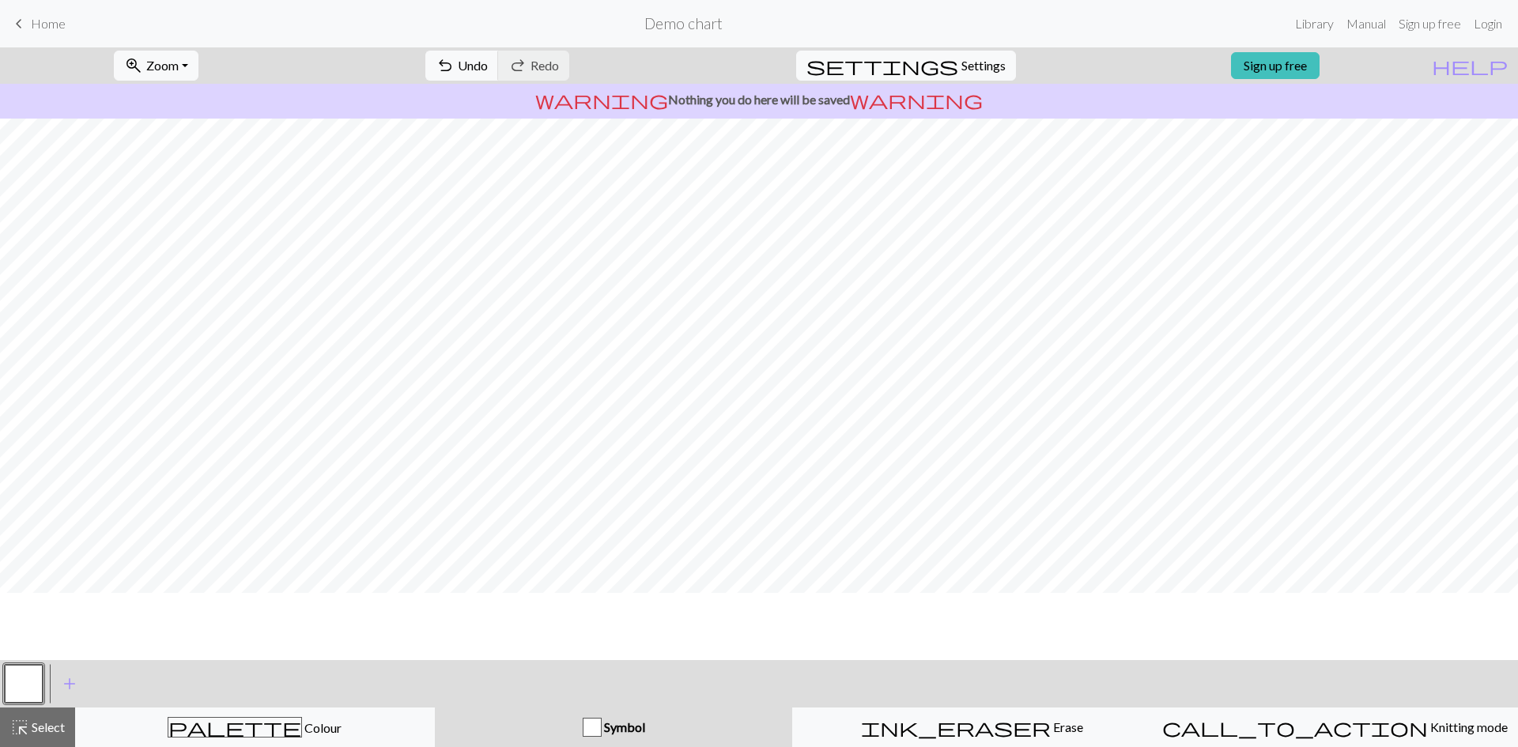
scroll to position [95, 0]
click at [198, 59] on button "zoom_in Zoom Zoom" at bounding box center [156, 66] width 85 height 30
click at [206, 194] on button "50%" at bounding box center [177, 189] width 125 height 25
click at [33, 730] on span "Select" at bounding box center [47, 726] width 36 height 15
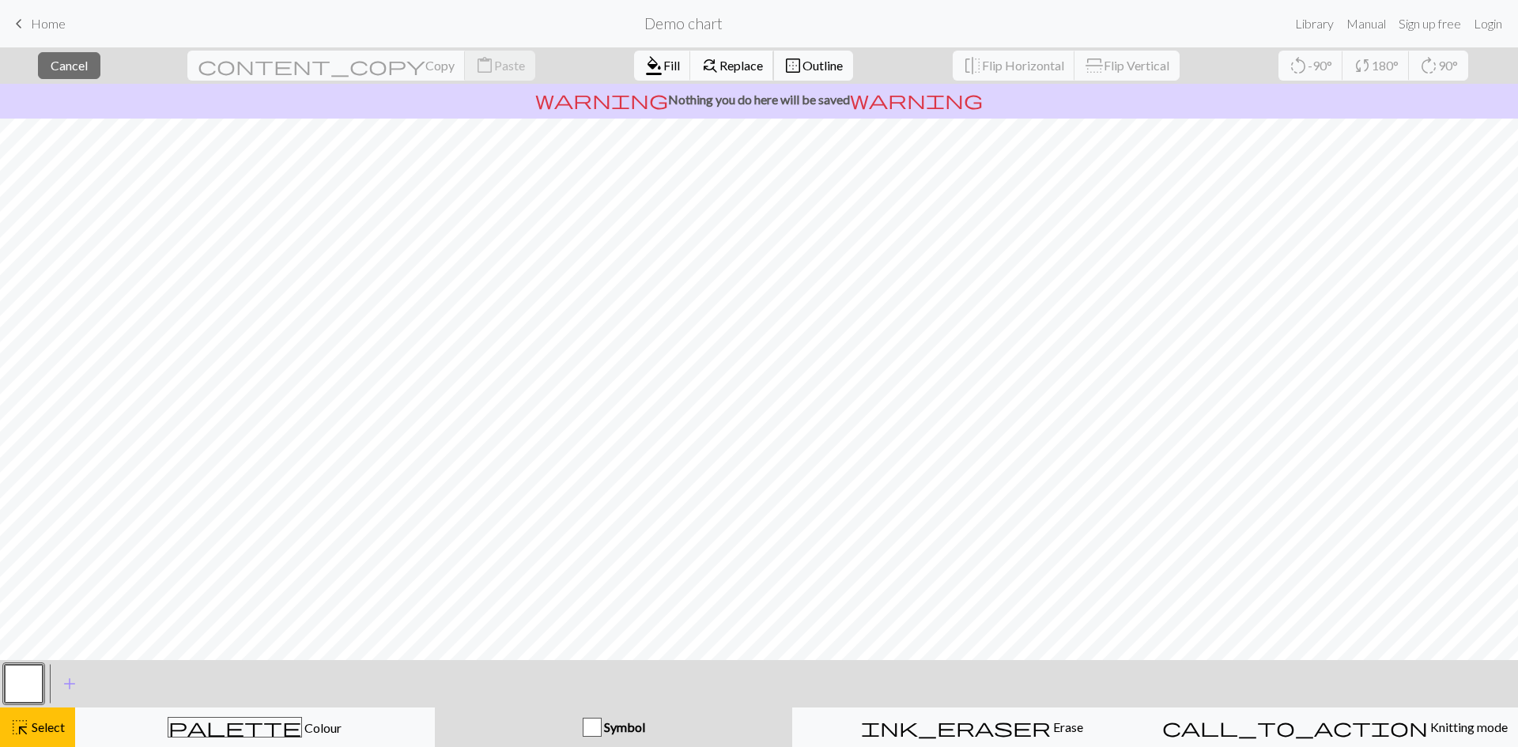
click at [700, 74] on span "find_replace" at bounding box center [709, 66] width 19 height 22
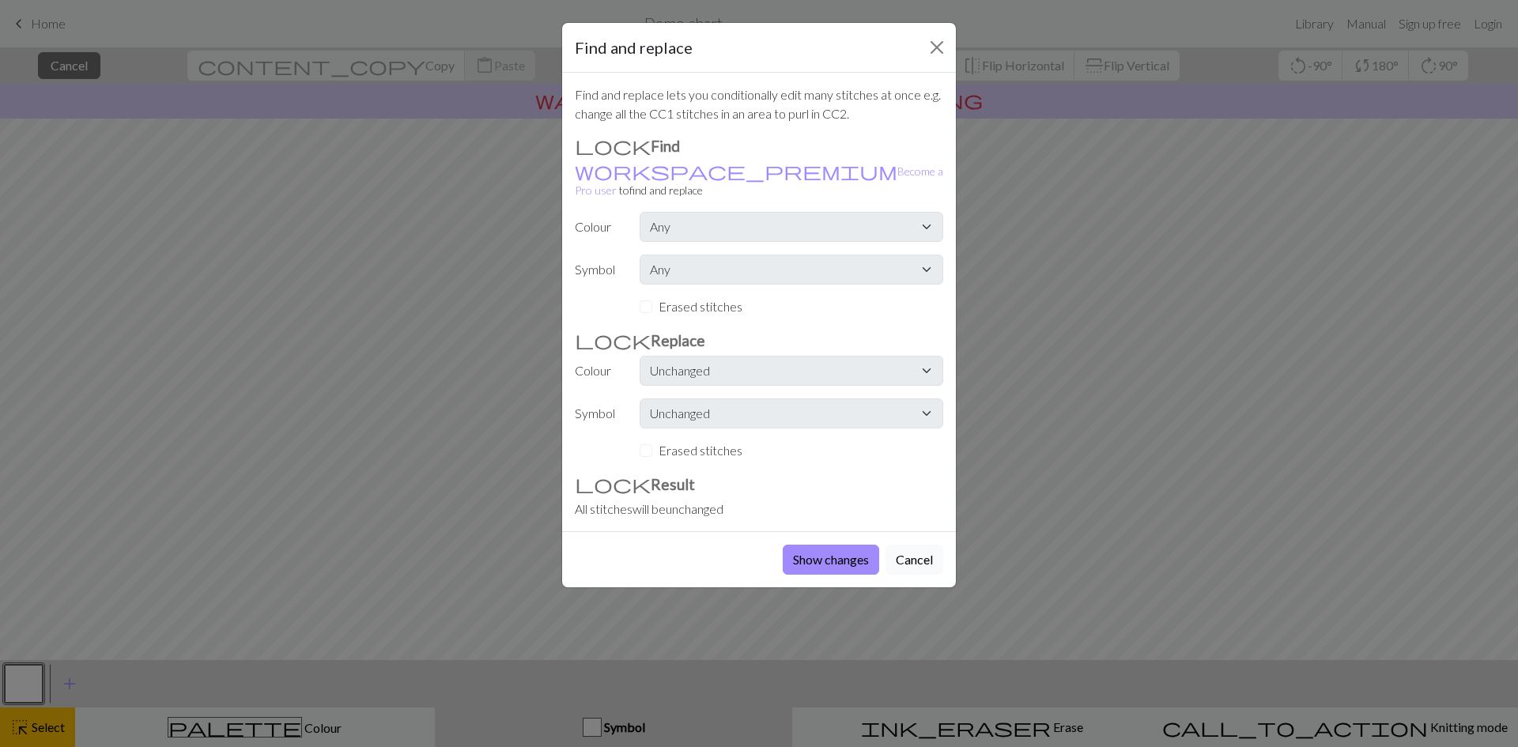
click at [933, 546] on button "Cancel" at bounding box center [914, 560] width 58 height 30
